Goal: Information Seeking & Learning: Learn about a topic

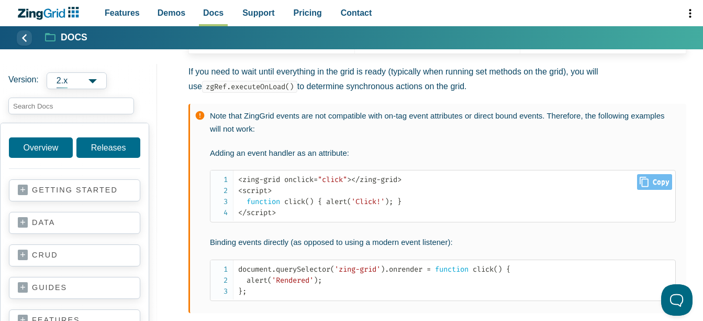
scroll to position [658, 0]
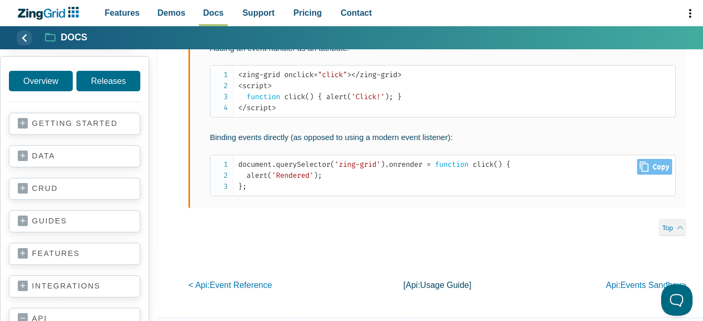
click at [650, 174] on span "Close Copy" at bounding box center [654, 167] width 35 height 16
type input "document.querySelector('zing-grid').onrender = function click() { alert('Render…"
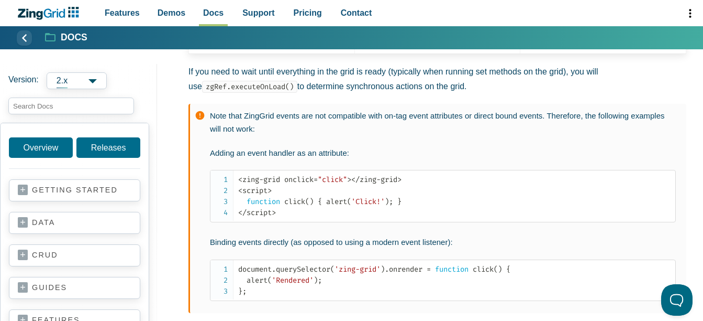
scroll to position [448, 0]
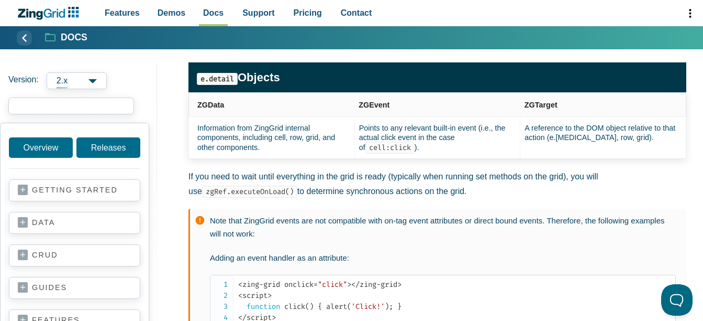
click at [74, 110] on input "search input" at bounding box center [71, 105] width 126 height 17
click at [65, 105] on input "search input" at bounding box center [71, 105] width 126 height 17
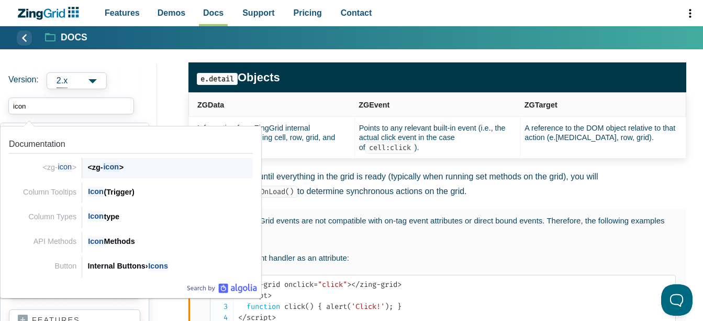
click at [107, 169] on span "icon" at bounding box center [111, 167] width 16 height 10
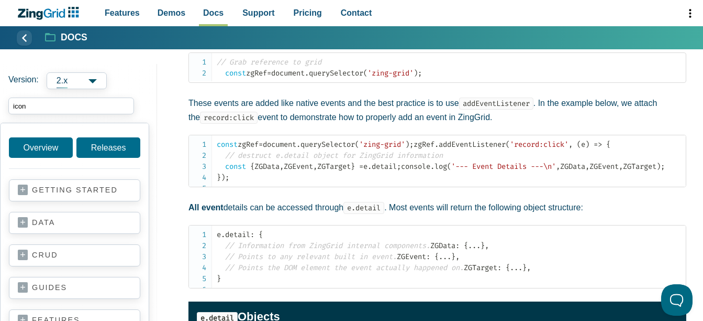
scroll to position [314, 0]
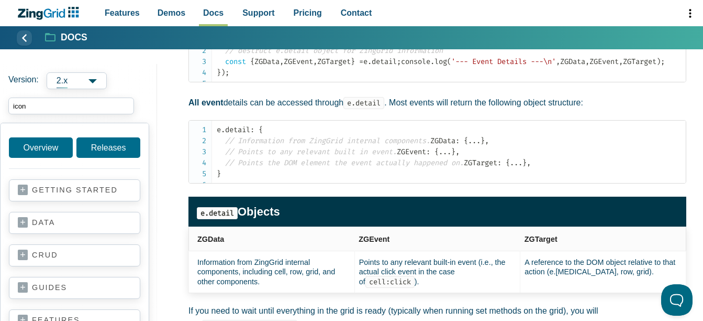
click at [31, 104] on input "icon" at bounding box center [71, 105] width 126 height 17
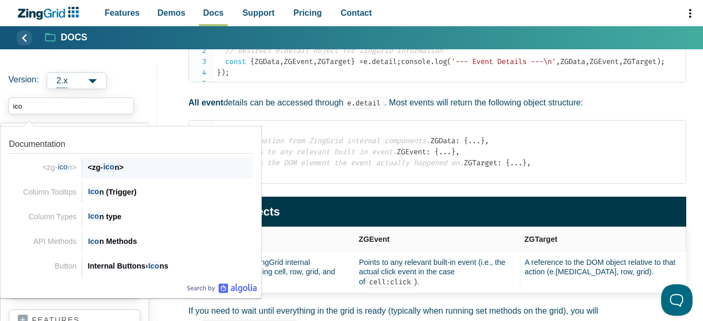
type input "icon"
click at [101, 170] on div "<zg- icon >" at bounding box center [170, 167] width 166 height 13
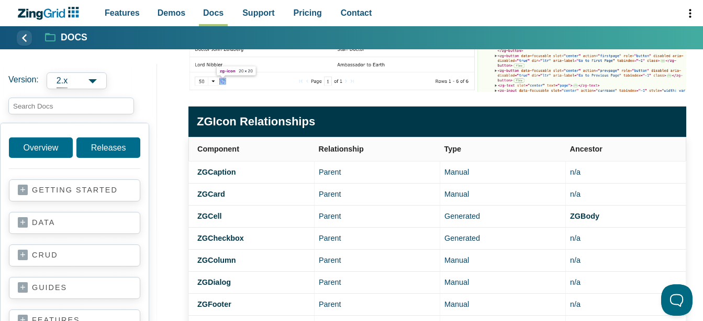
scroll to position [314, 0]
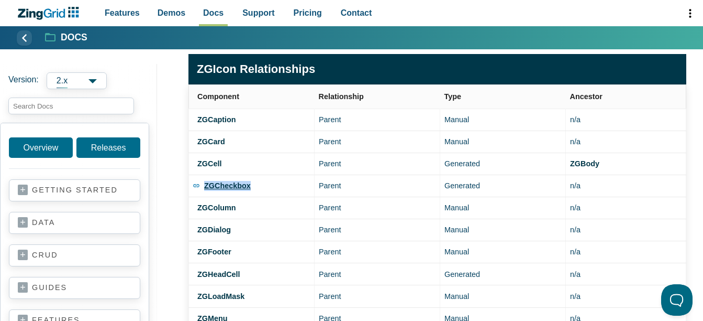
click at [230, 186] on strong "ZGCheckbox" at bounding box center [227, 185] width 47 height 8
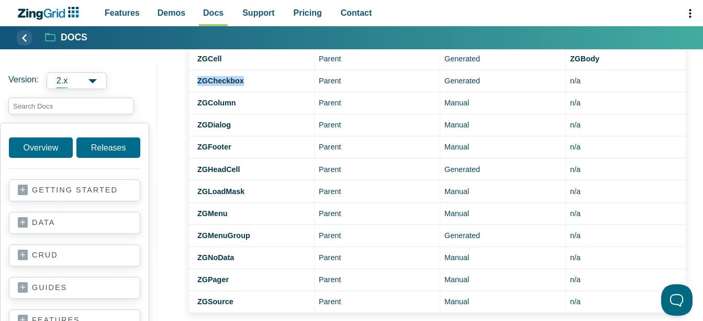
scroll to position [471, 0]
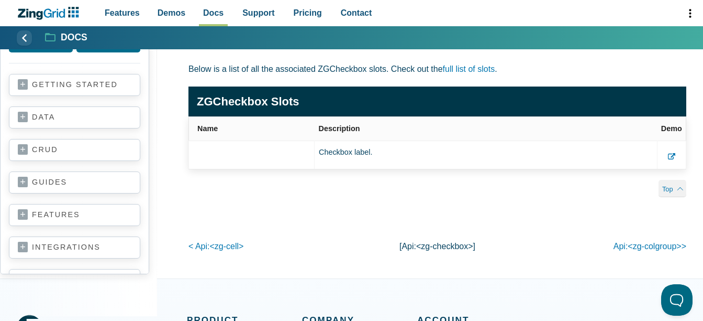
scroll to position [2304, 0]
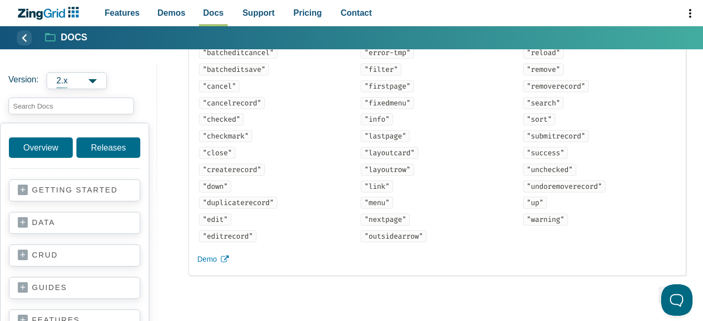
scroll to position [1466, 0]
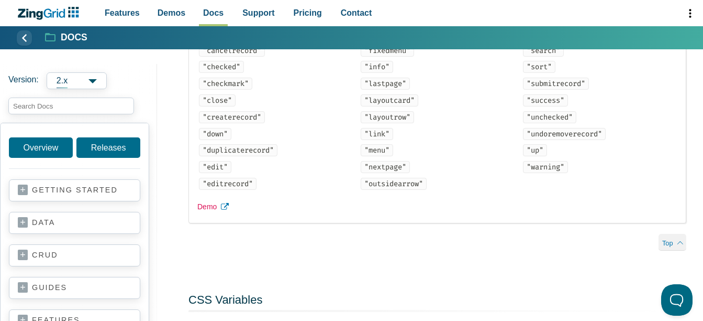
click at [209, 213] on span "Demo" at bounding box center [206, 207] width 19 height 13
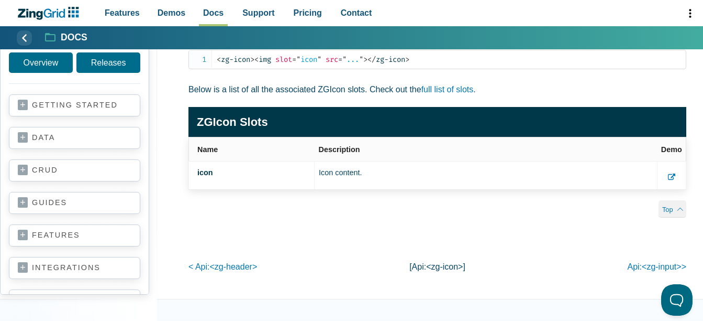
scroll to position [2462, 0]
